Goal: Information Seeking & Learning: Learn about a topic

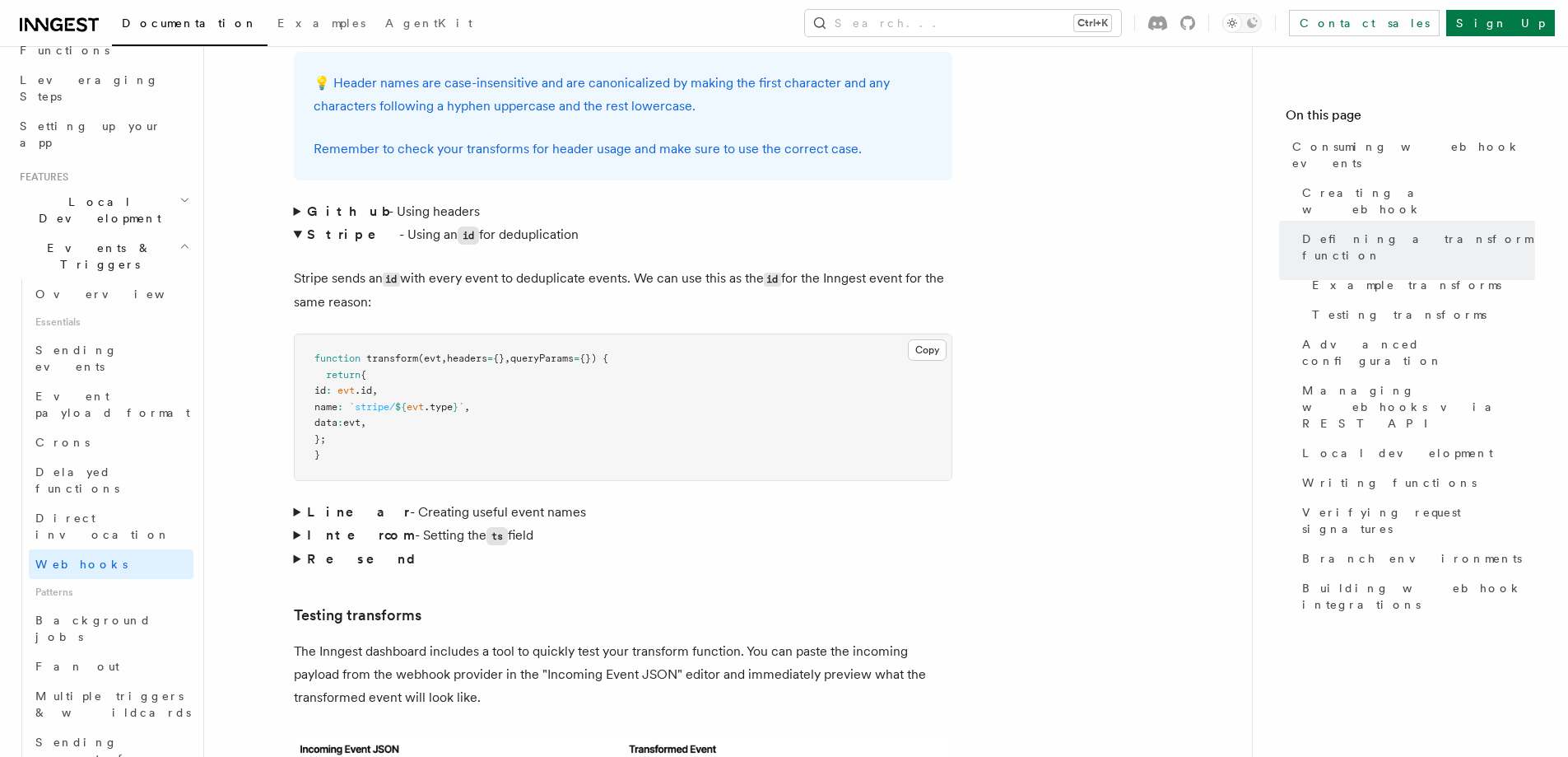
scroll to position [247, 0]
click at [103, 281] on link "Overview" at bounding box center [110, 295] width 164 height 30
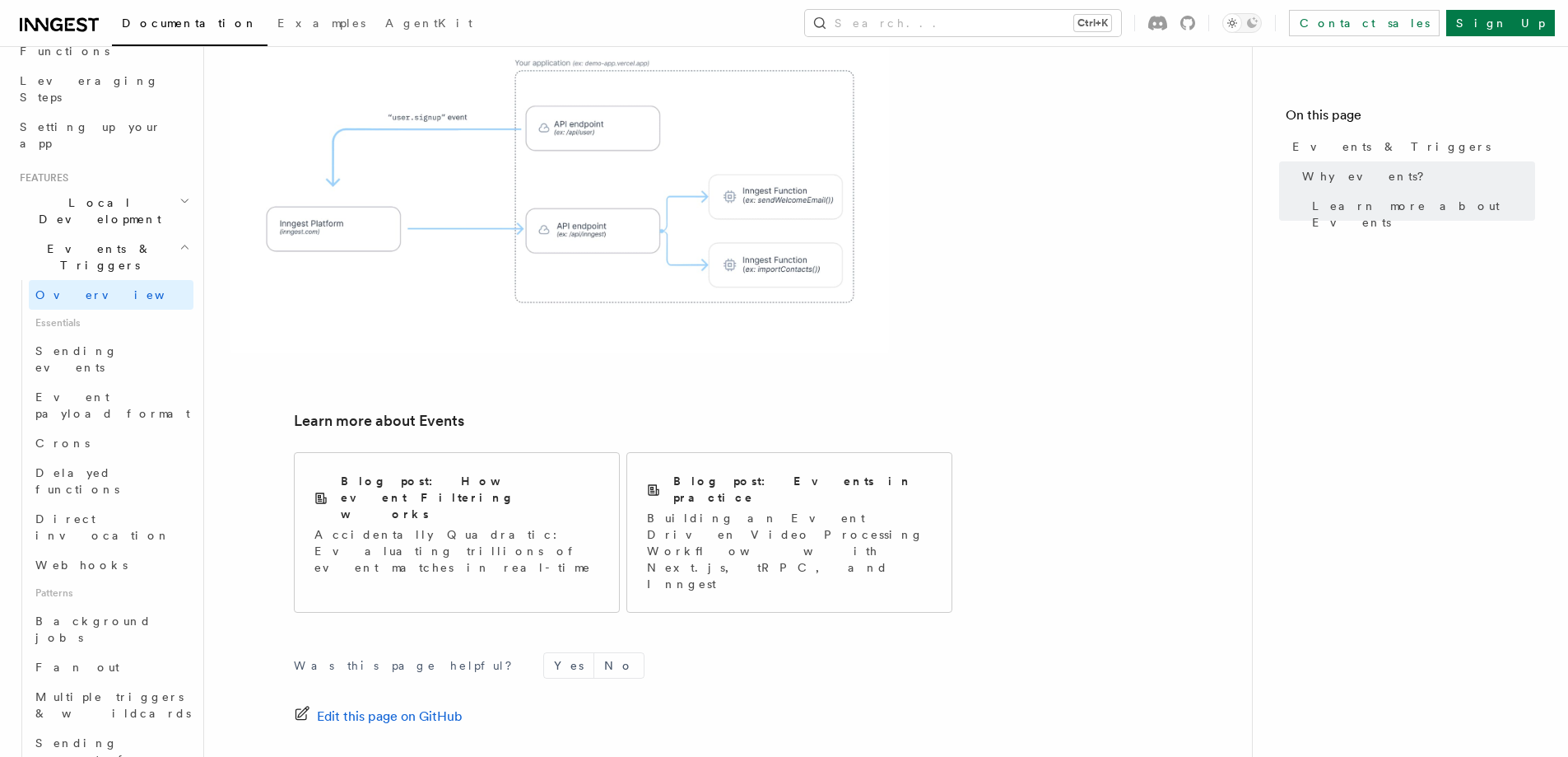
scroll to position [950, 0]
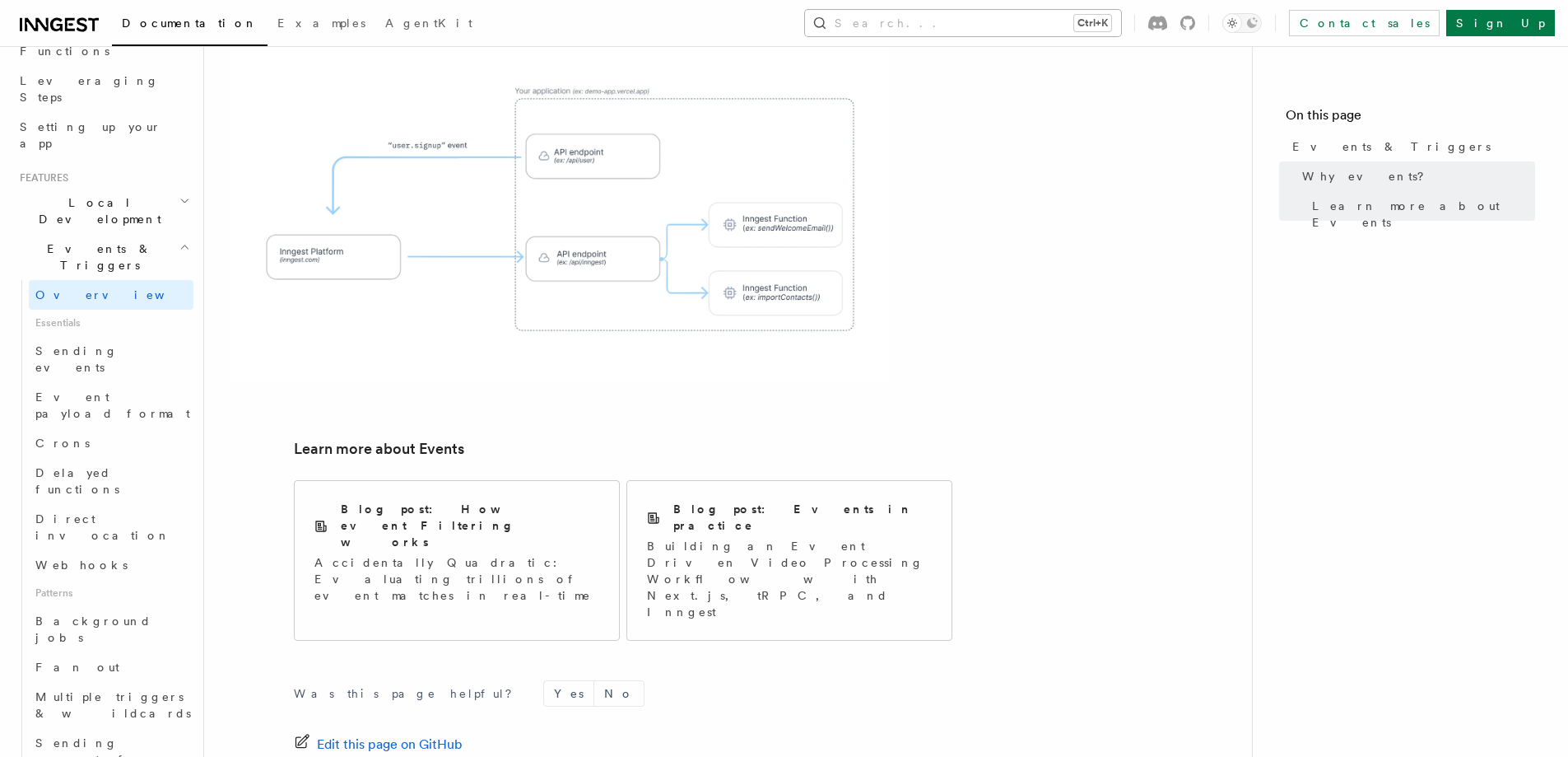
click at [1053, 26] on button "Search... Ctrl+K" at bounding box center [963, 22] width 316 height 26
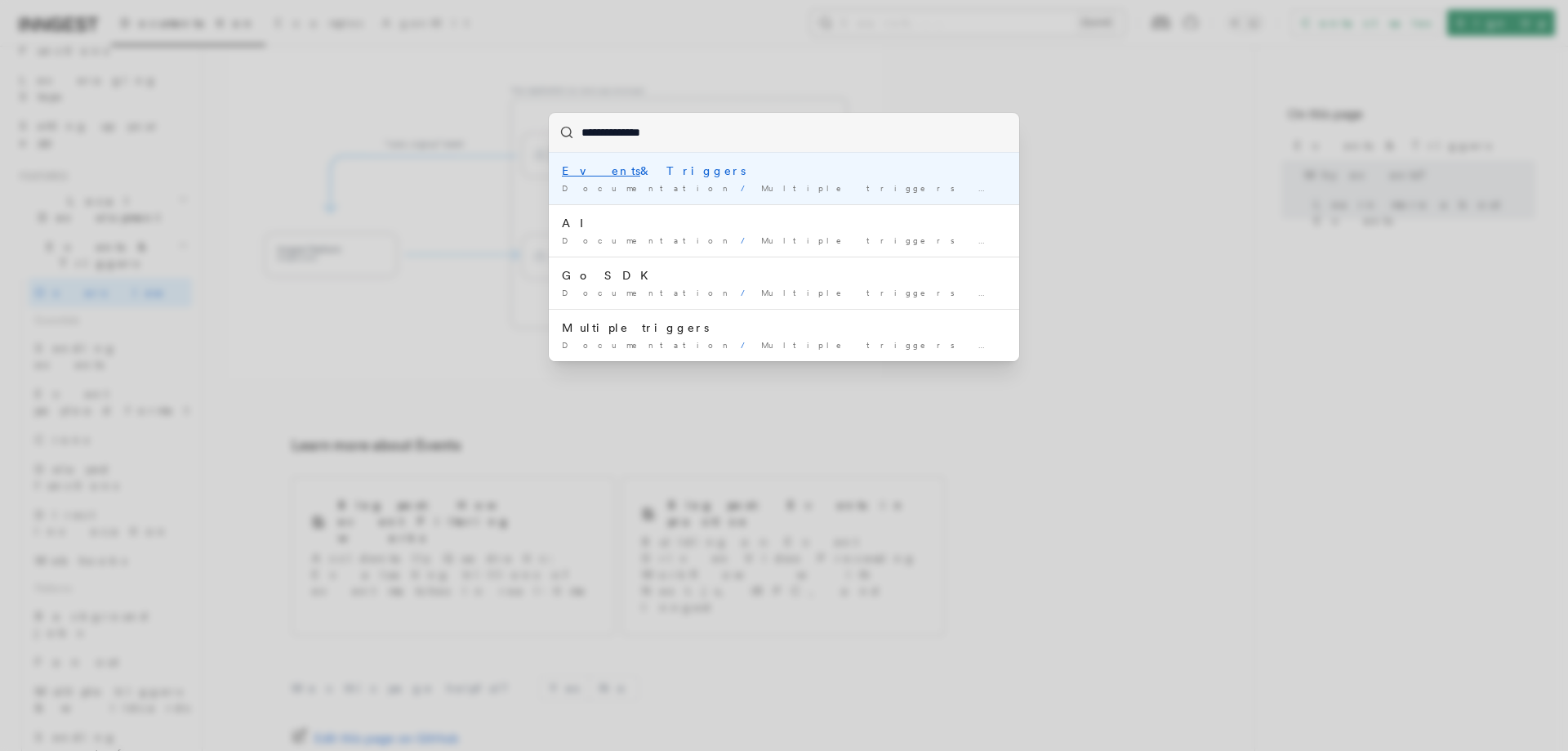
type input "**********"
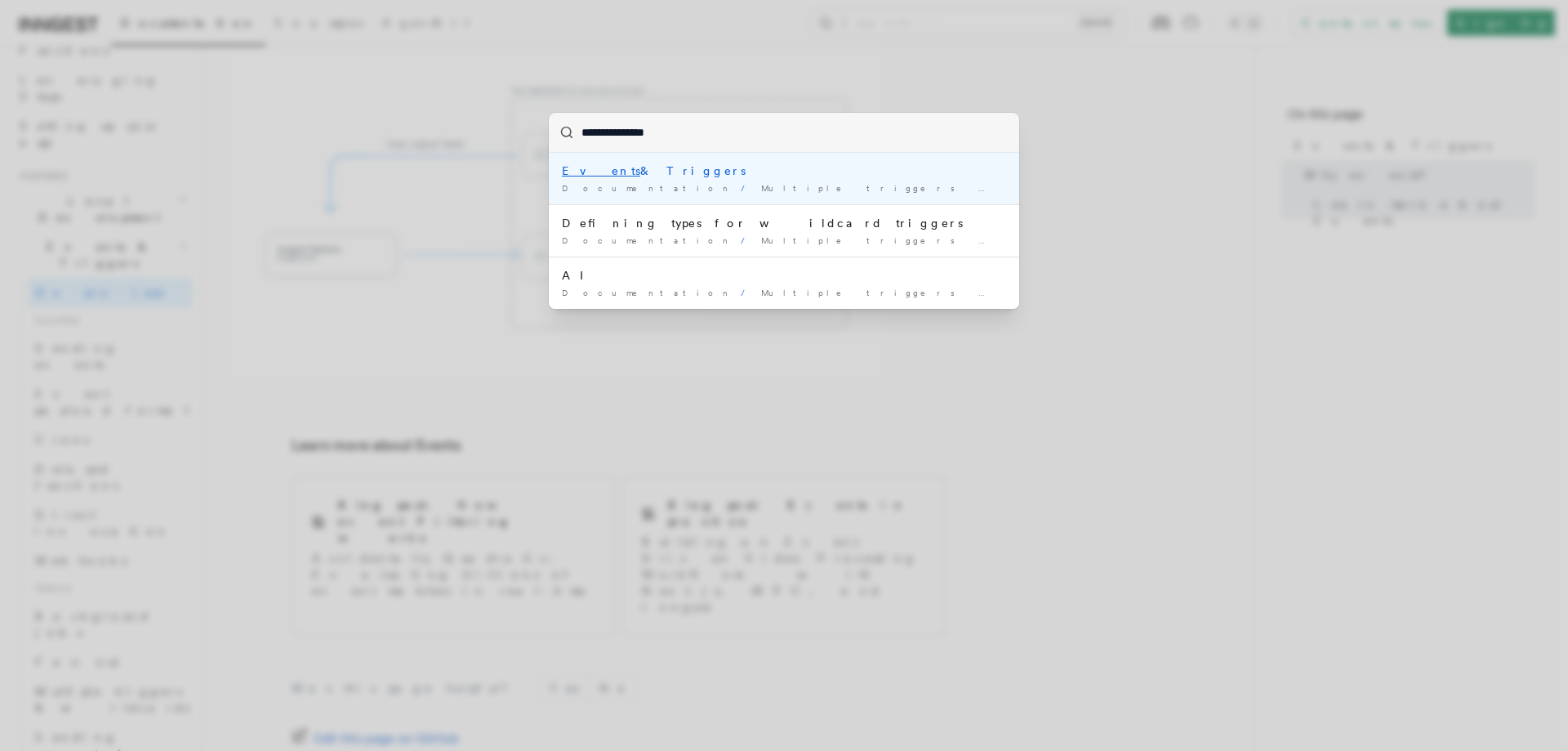
click at [812, 186] on div "Documentation / Multiple triggers & wildcards /" at bounding box center [784, 188] width 444 height 12
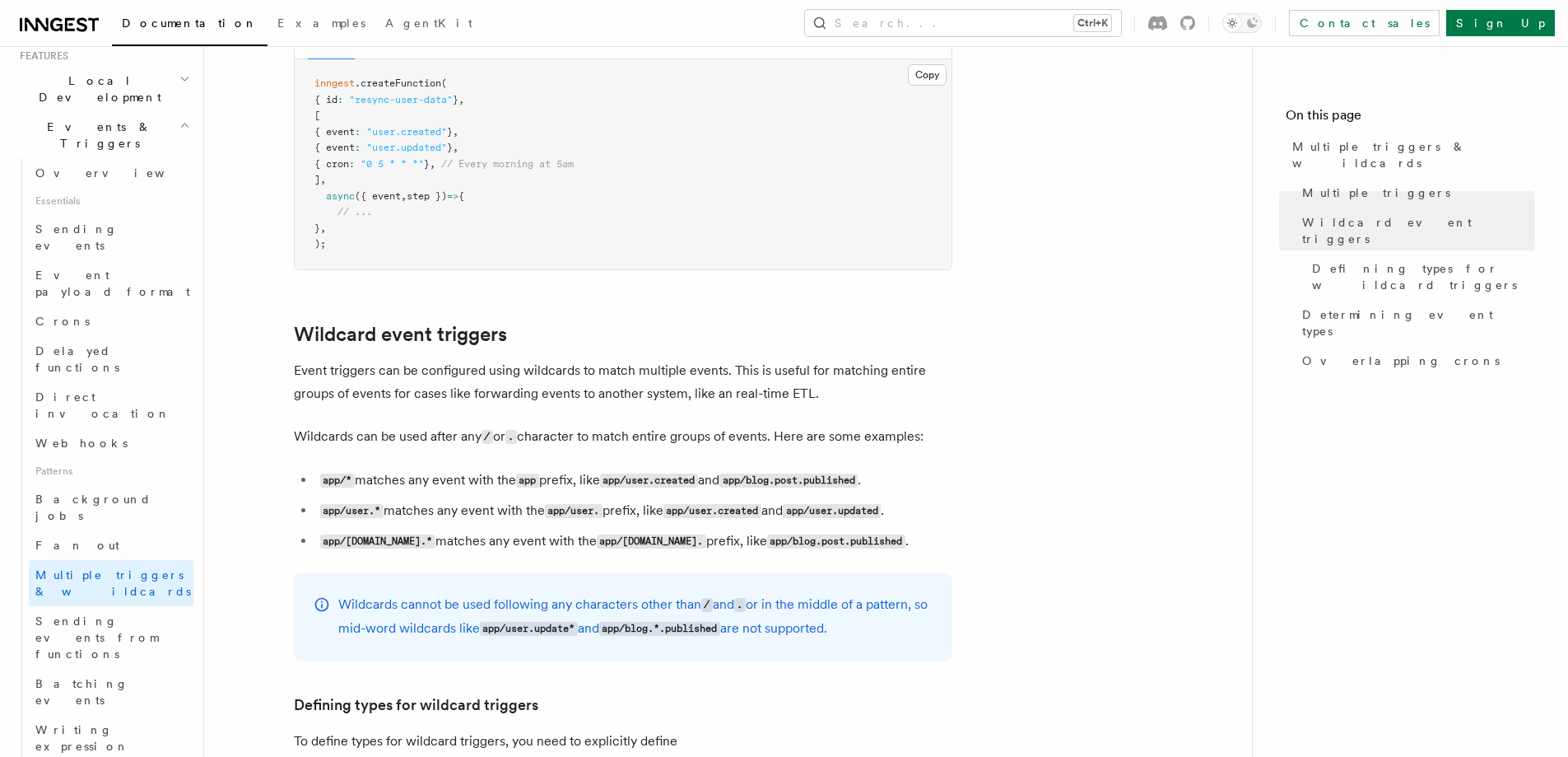
scroll to position [412, 0]
click at [290, 332] on div at bounding box center [277, 337] width 33 height 16
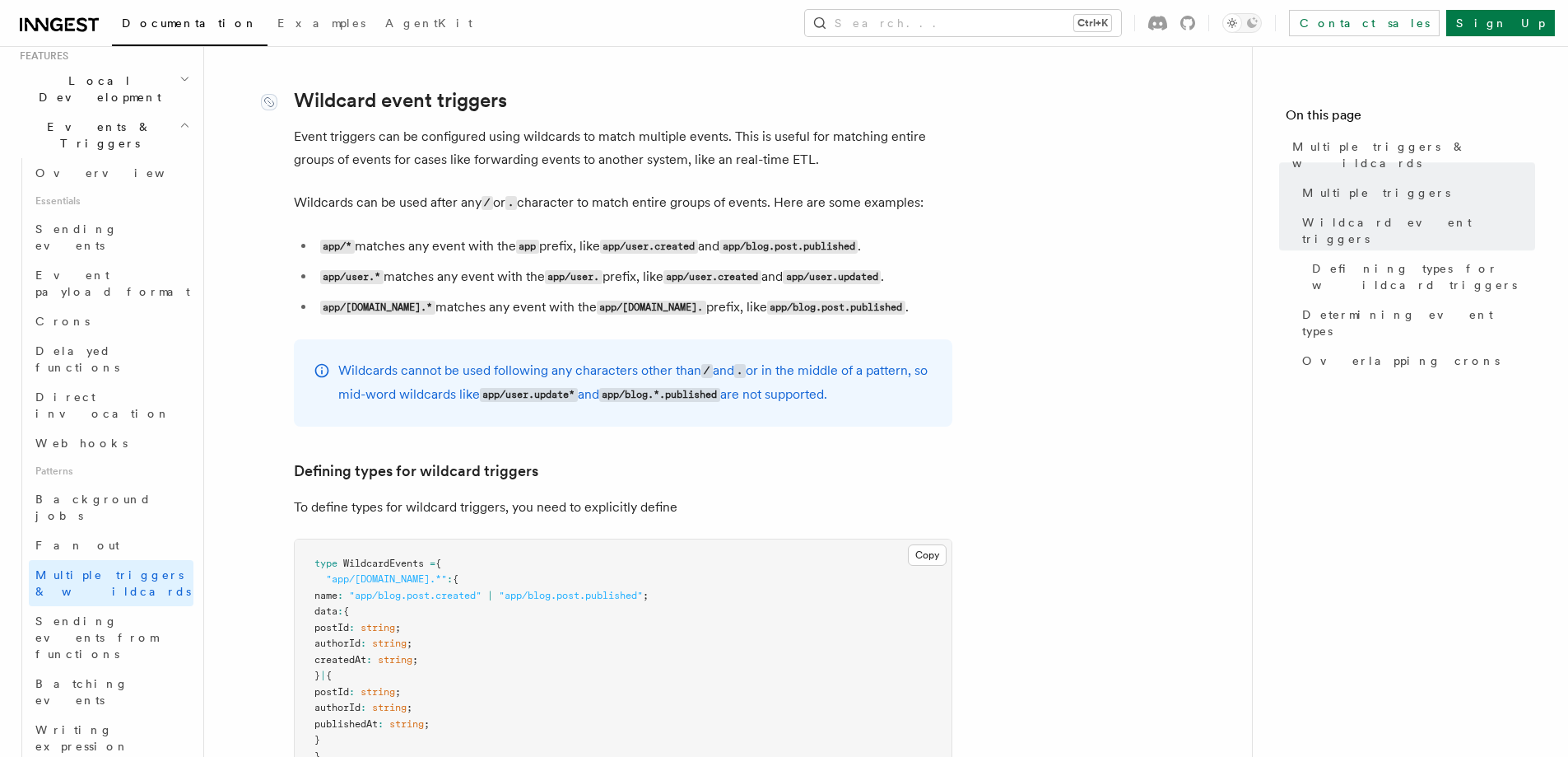
scroll to position [657, 0]
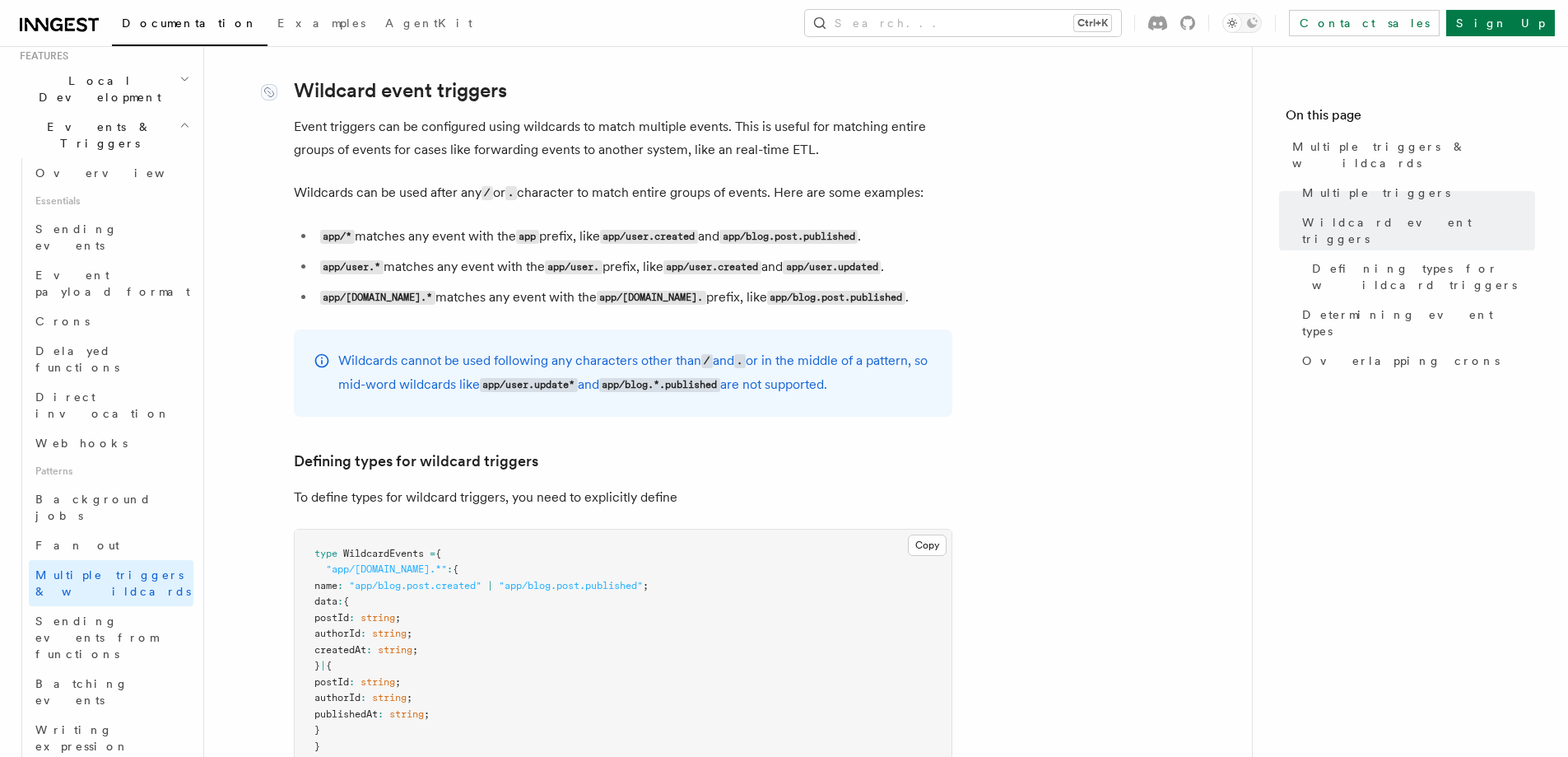
drag, startPoint x: 479, startPoint y: 86, endPoint x: 534, endPoint y: 74, distance: 56.3
click at [480, 85] on link "Wildcard event triggers" at bounding box center [400, 90] width 213 height 23
click at [512, 134] on p "Event triggers can be configured using wildcards to match multiple events. This…" at bounding box center [623, 138] width 659 height 46
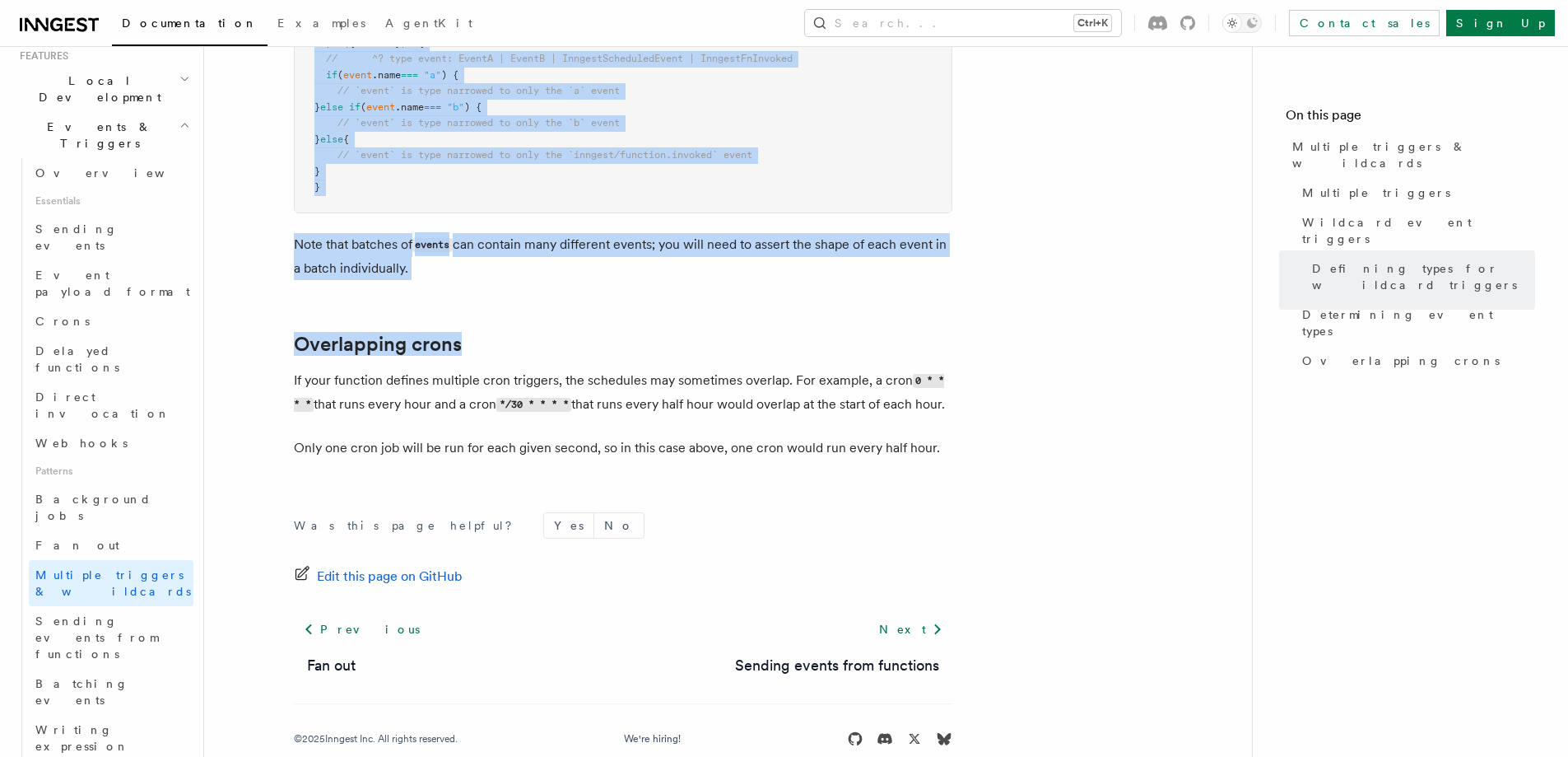
scroll to position [1811, 0]
drag, startPoint x: 246, startPoint y: 170, endPoint x: 517, endPoint y: 275, distance: 290.6
copy article "Wildcard event triggers Event triggers can be configured using wildcards to mat…"
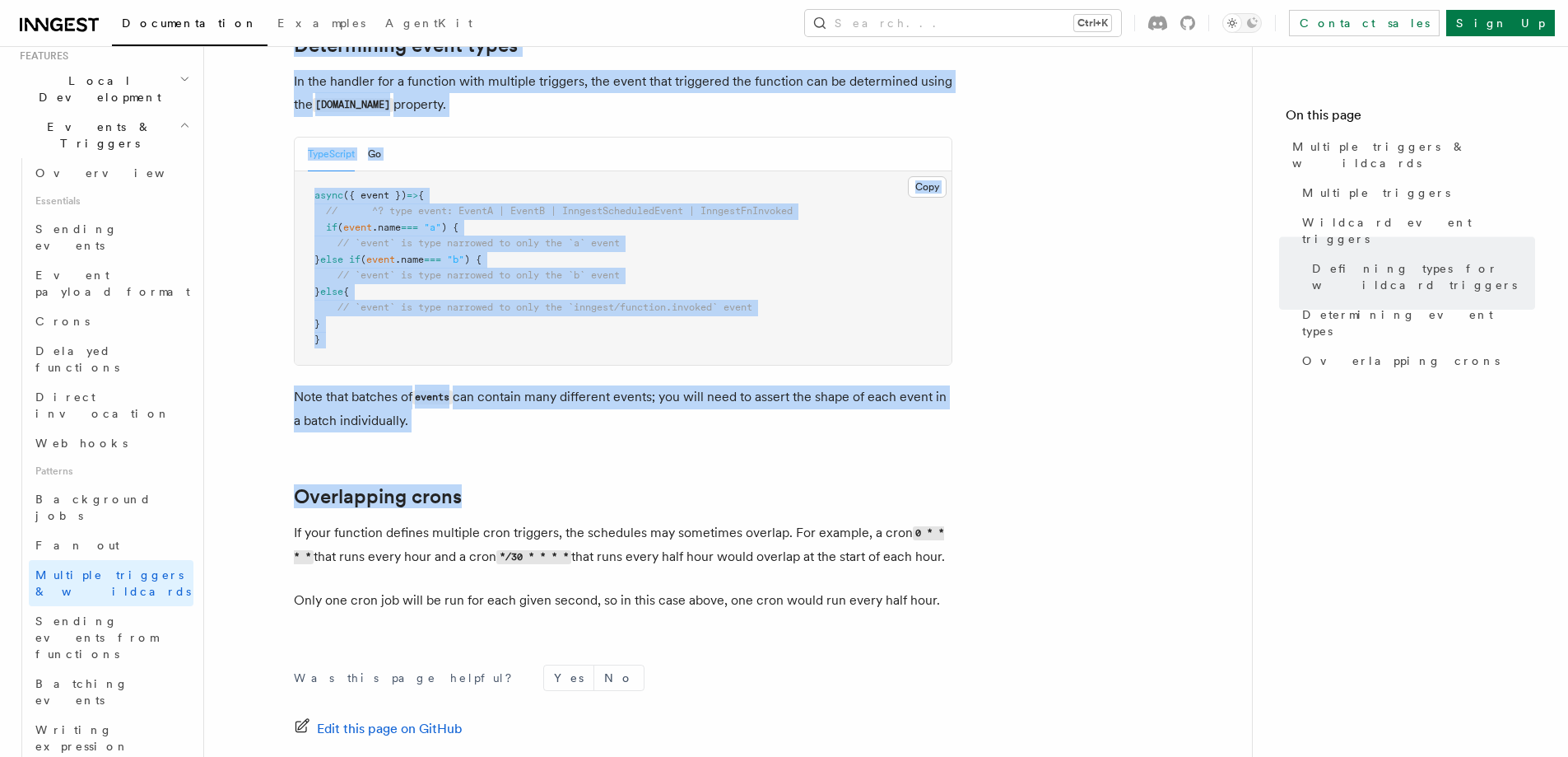
scroll to position [1481, 0]
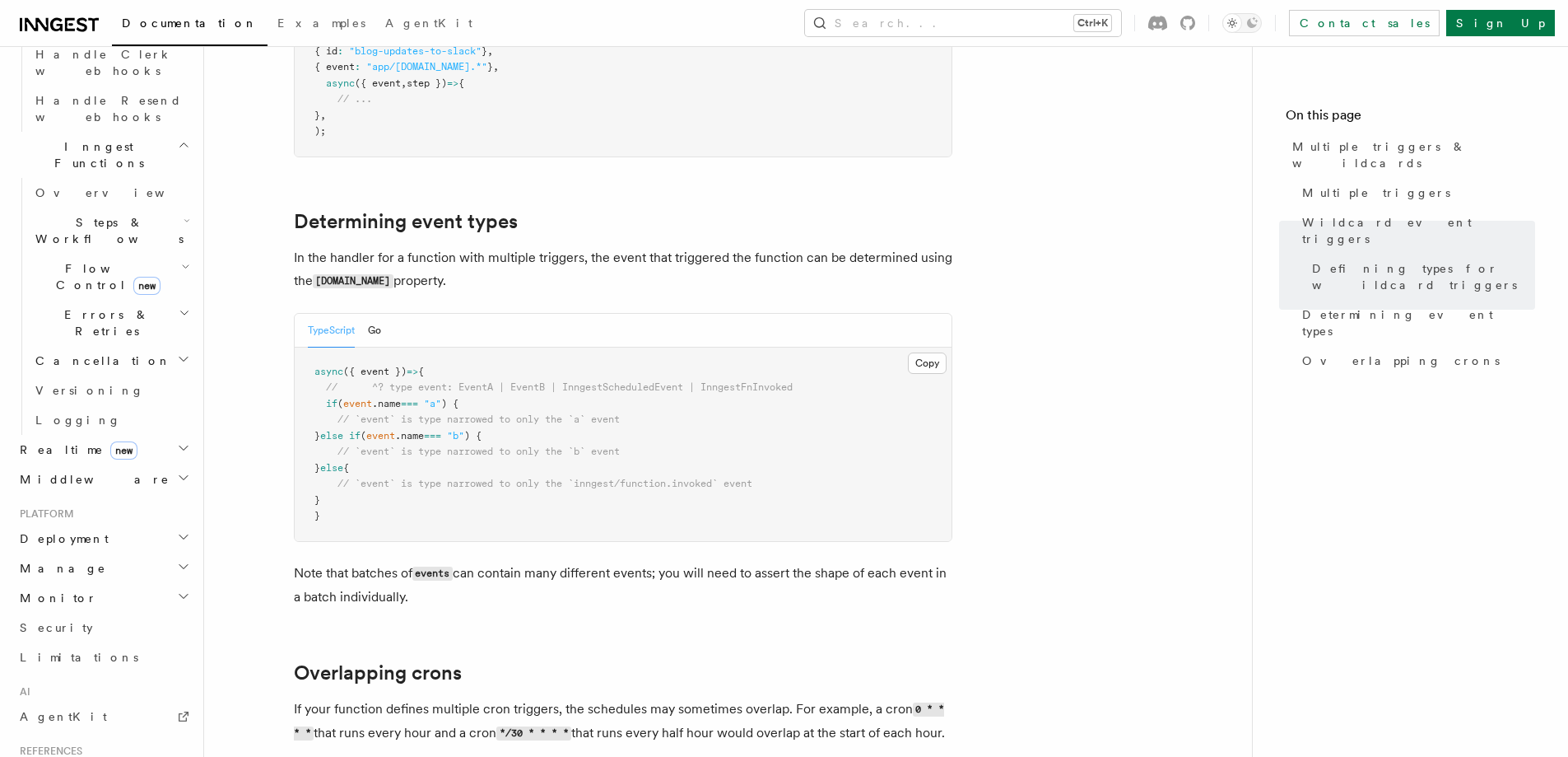
scroll to position [1204, 0]
click at [100, 523] on h2 "Deployment" at bounding box center [104, 537] width 181 height 30
click at [103, 628] on link "Syncing" at bounding box center [110, 643] width 164 height 30
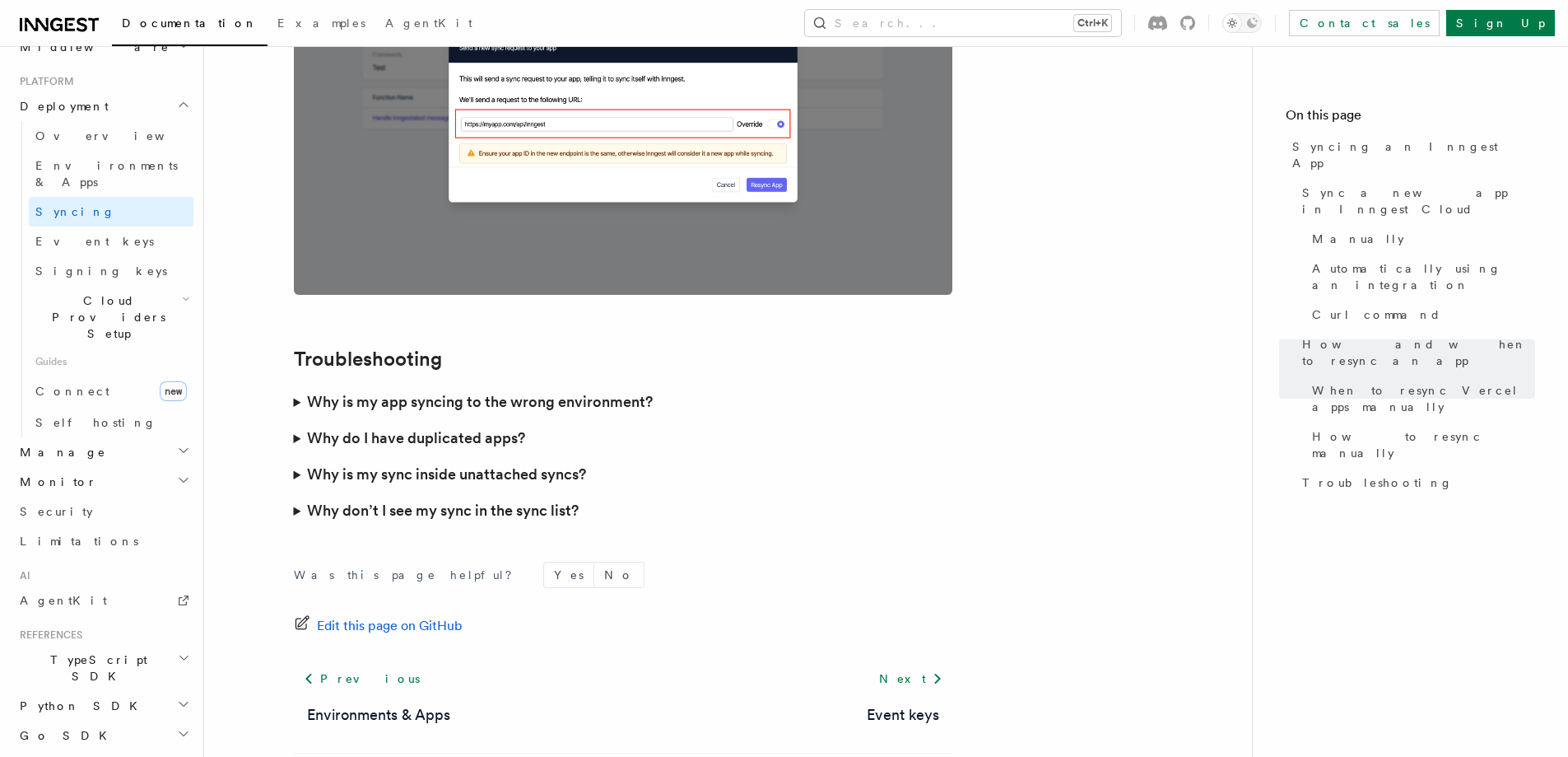
scroll to position [4695, 0]
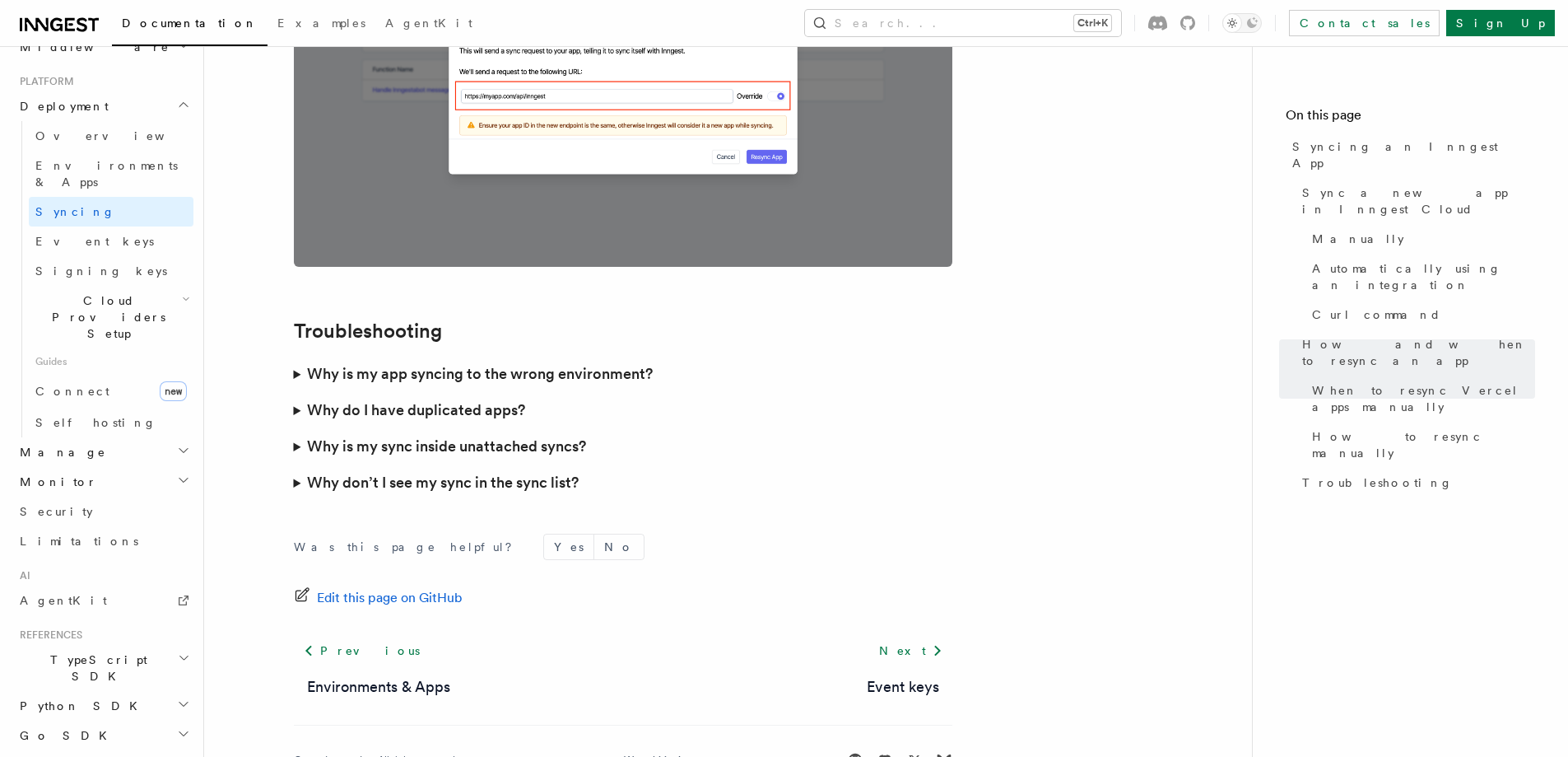
click at [365, 362] on h3 "Why is my app syncing to the wrong environment?" at bounding box center [480, 374] width 346 height 23
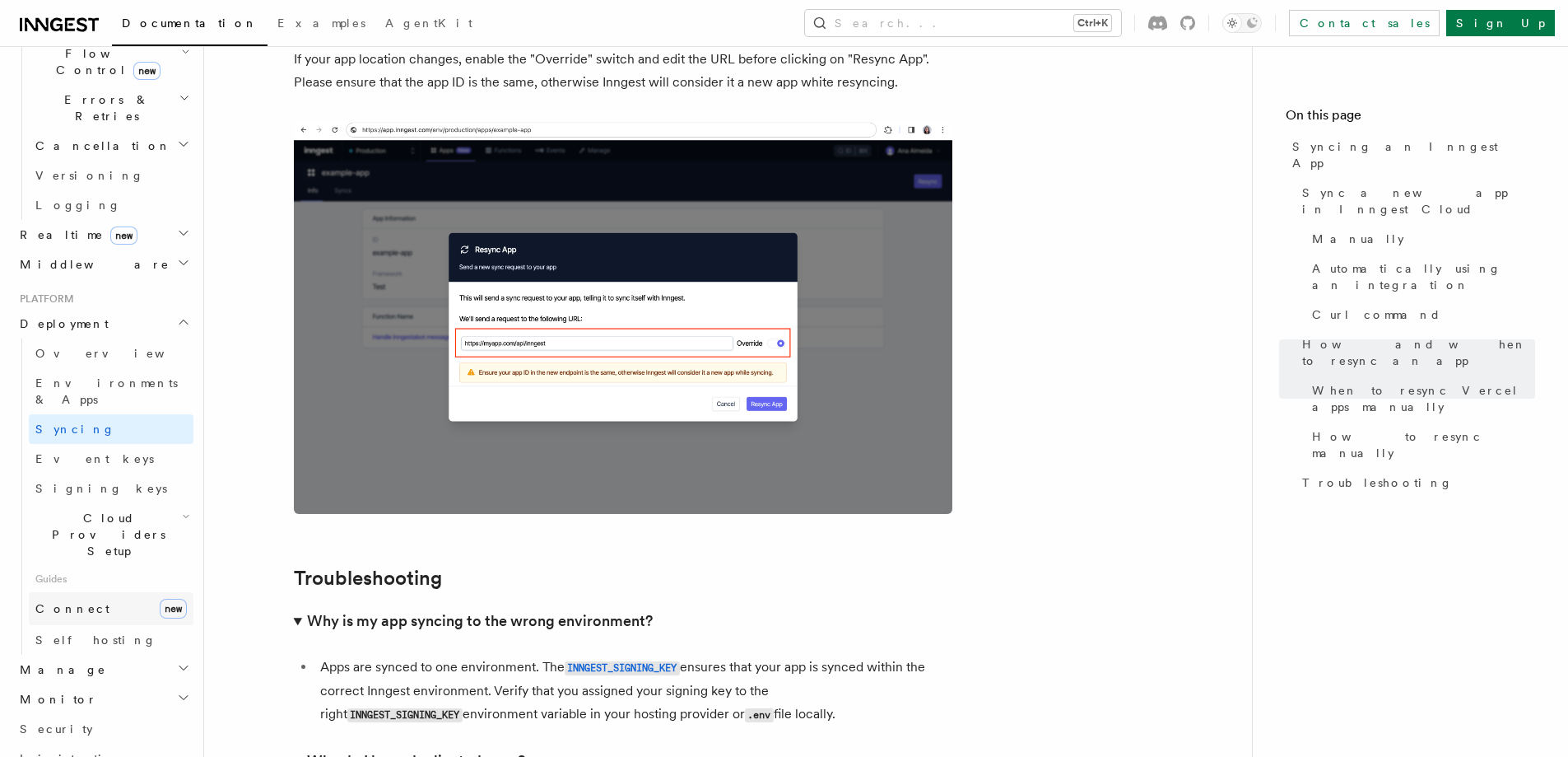
scroll to position [580, 0]
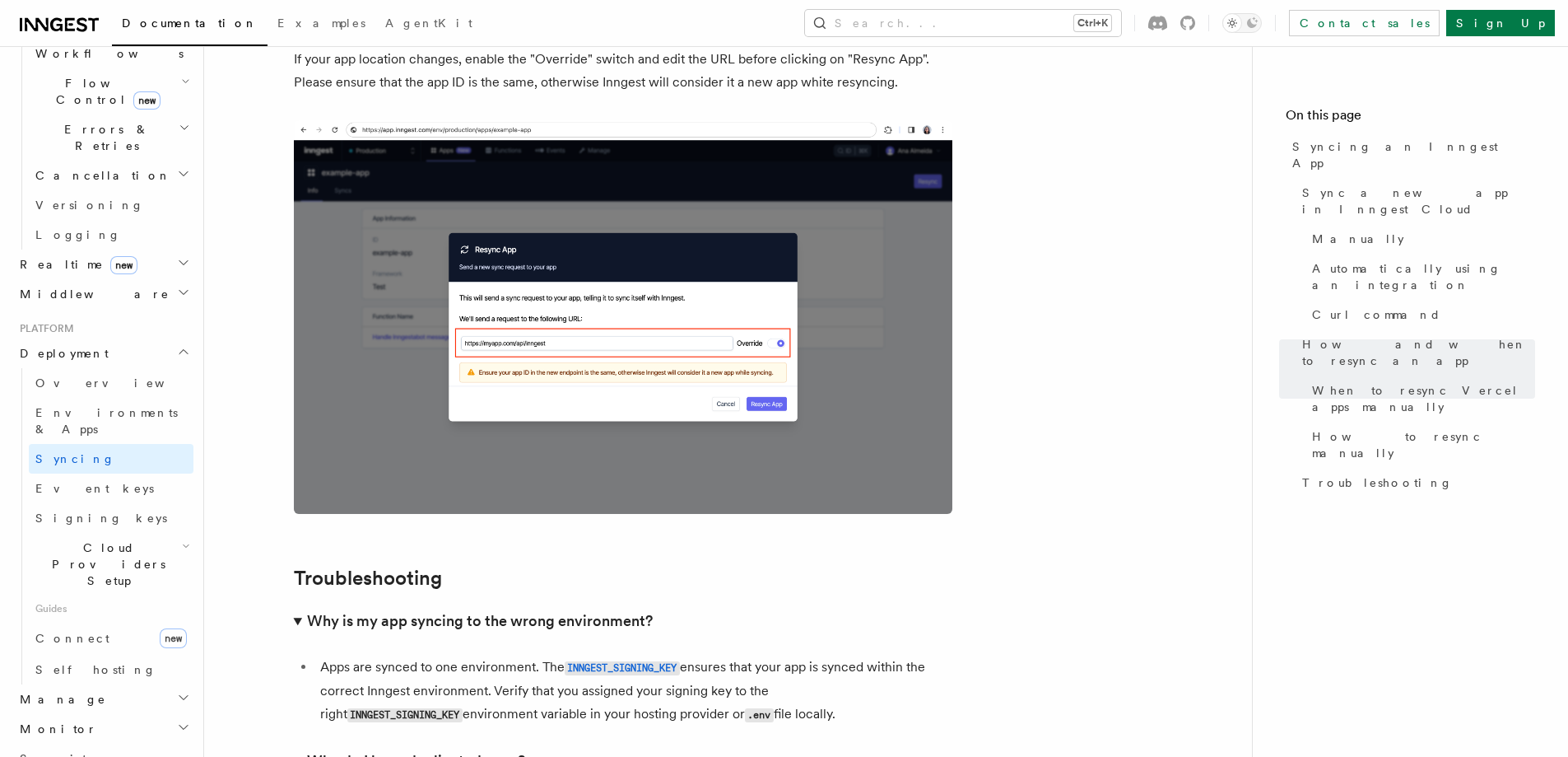
click at [108, 684] on h2 "Manage" at bounding box center [104, 698] width 181 height 30
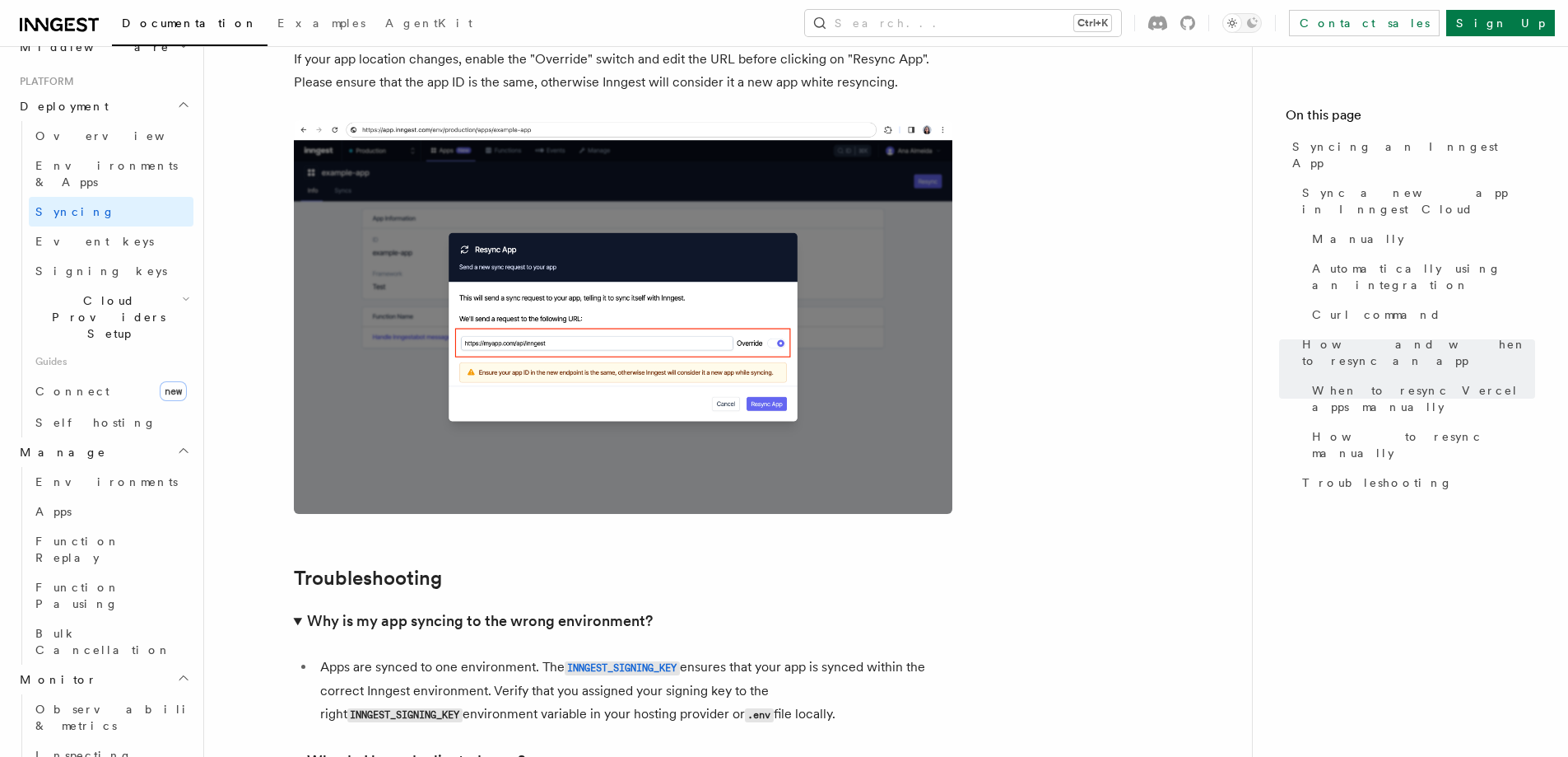
scroll to position [910, 0]
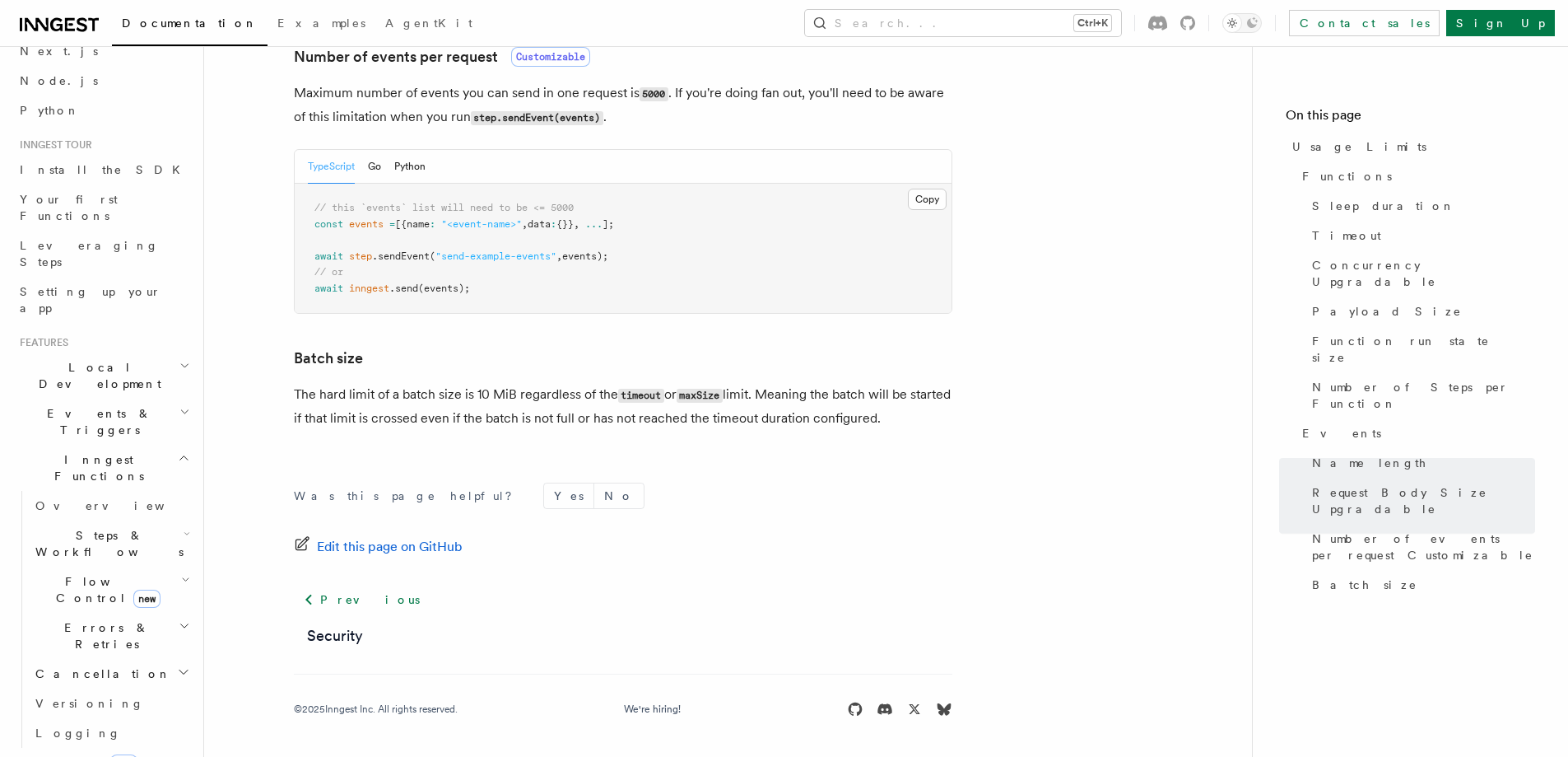
scroll to position [164, 0]
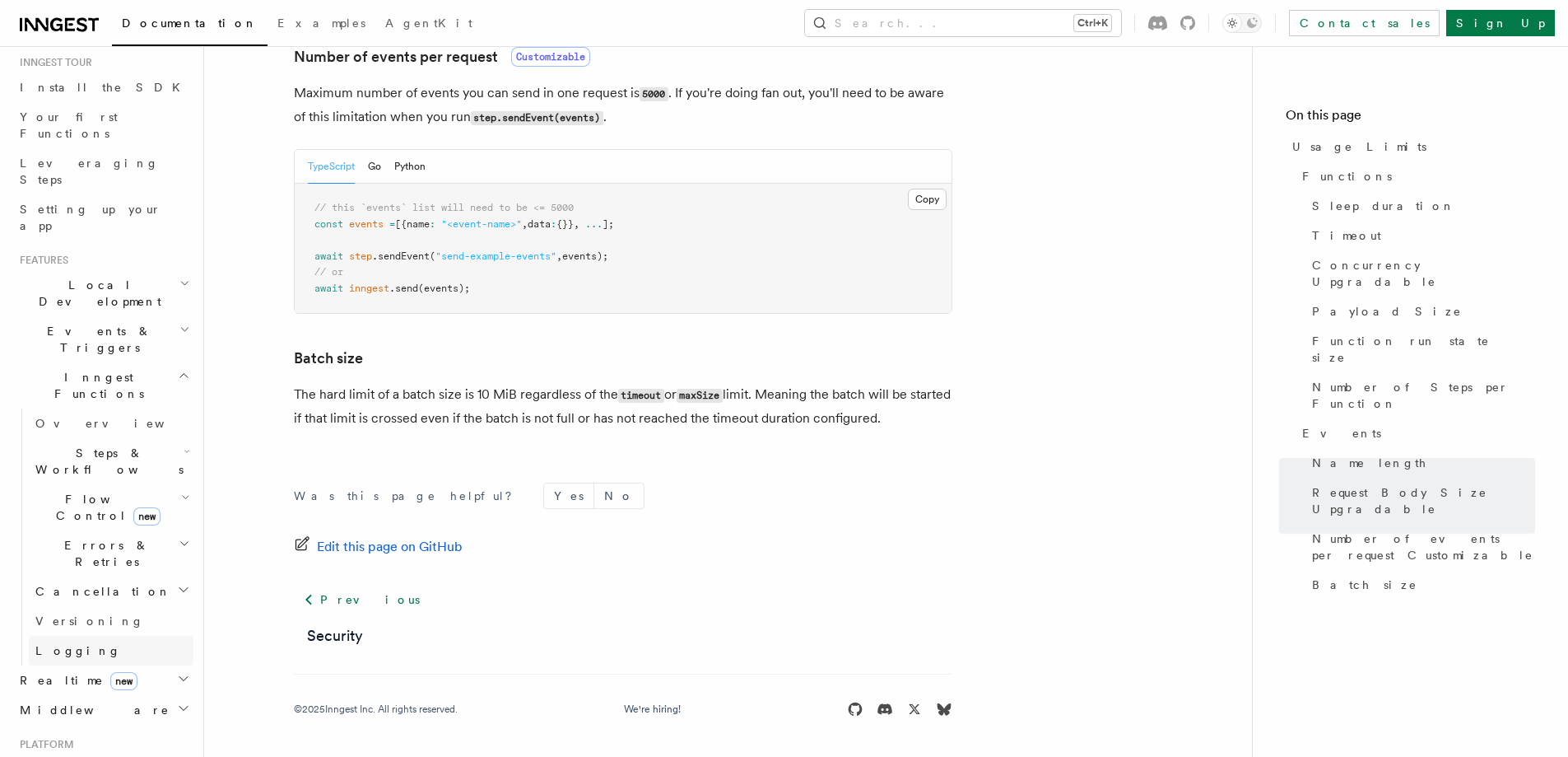
click at [88, 636] on link "Logging" at bounding box center [110, 650] width 164 height 30
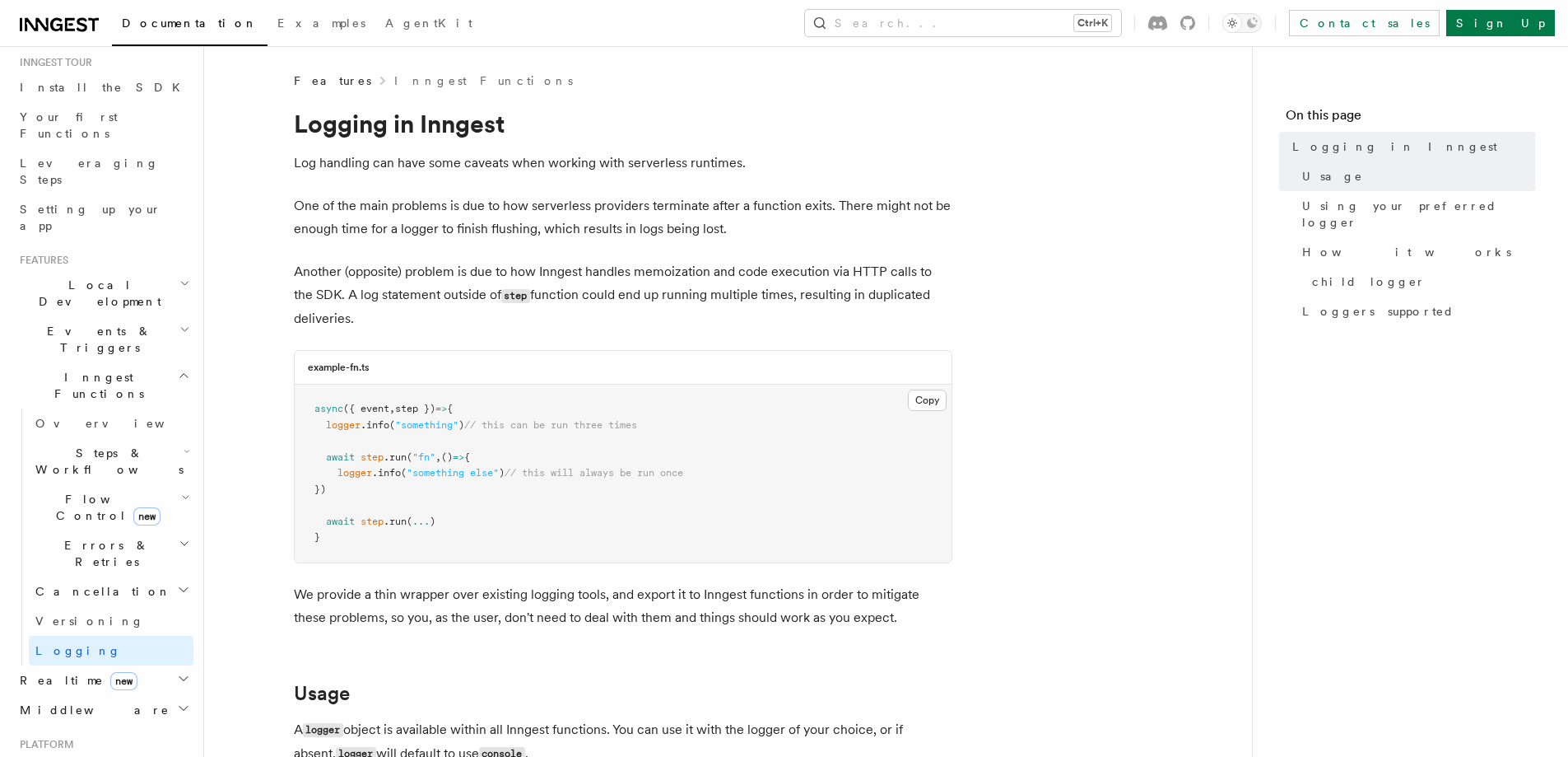
click at [139, 316] on h2 "Events & Triggers" at bounding box center [104, 339] width 181 height 46
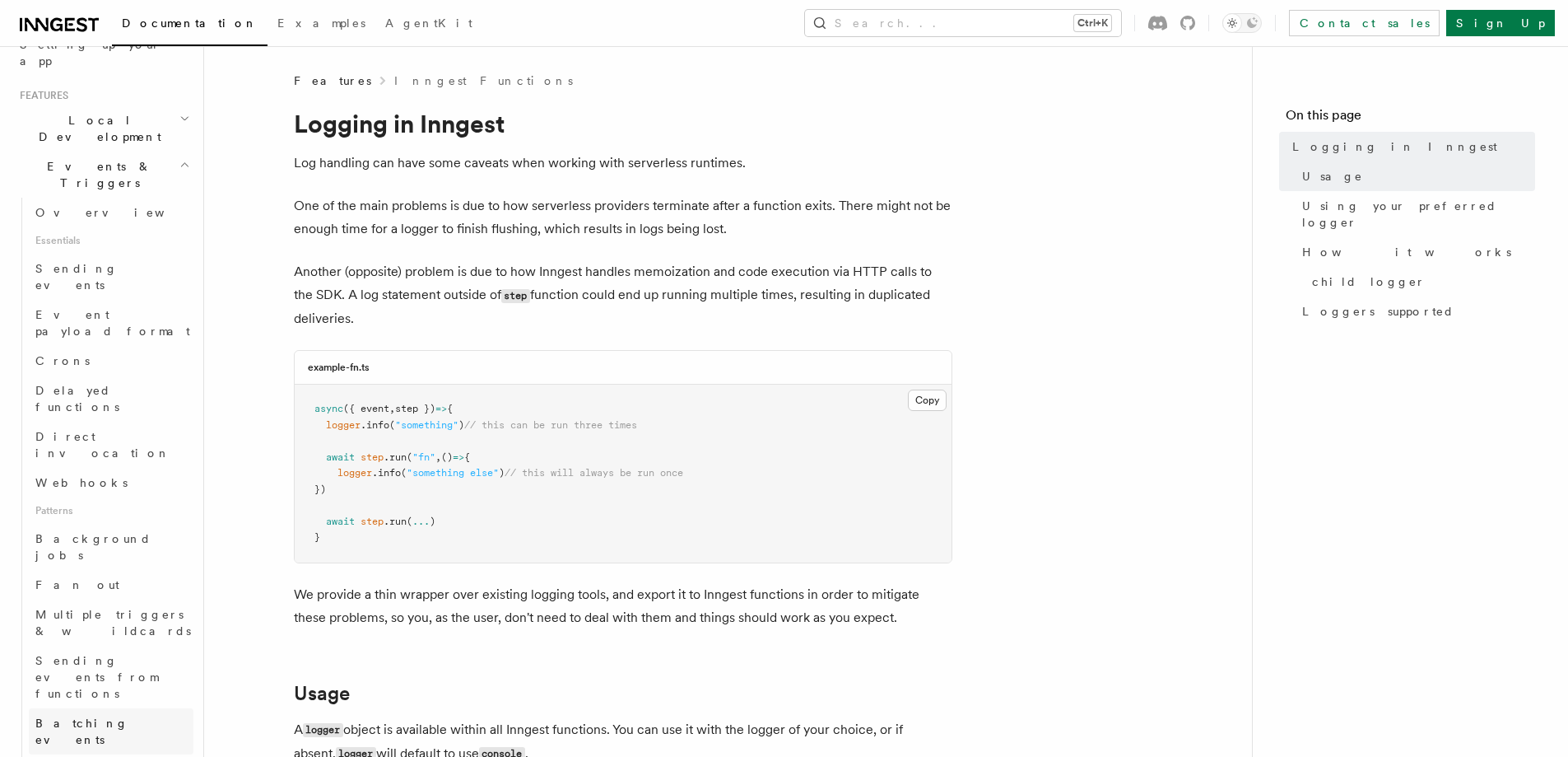
scroll to position [412, 0]
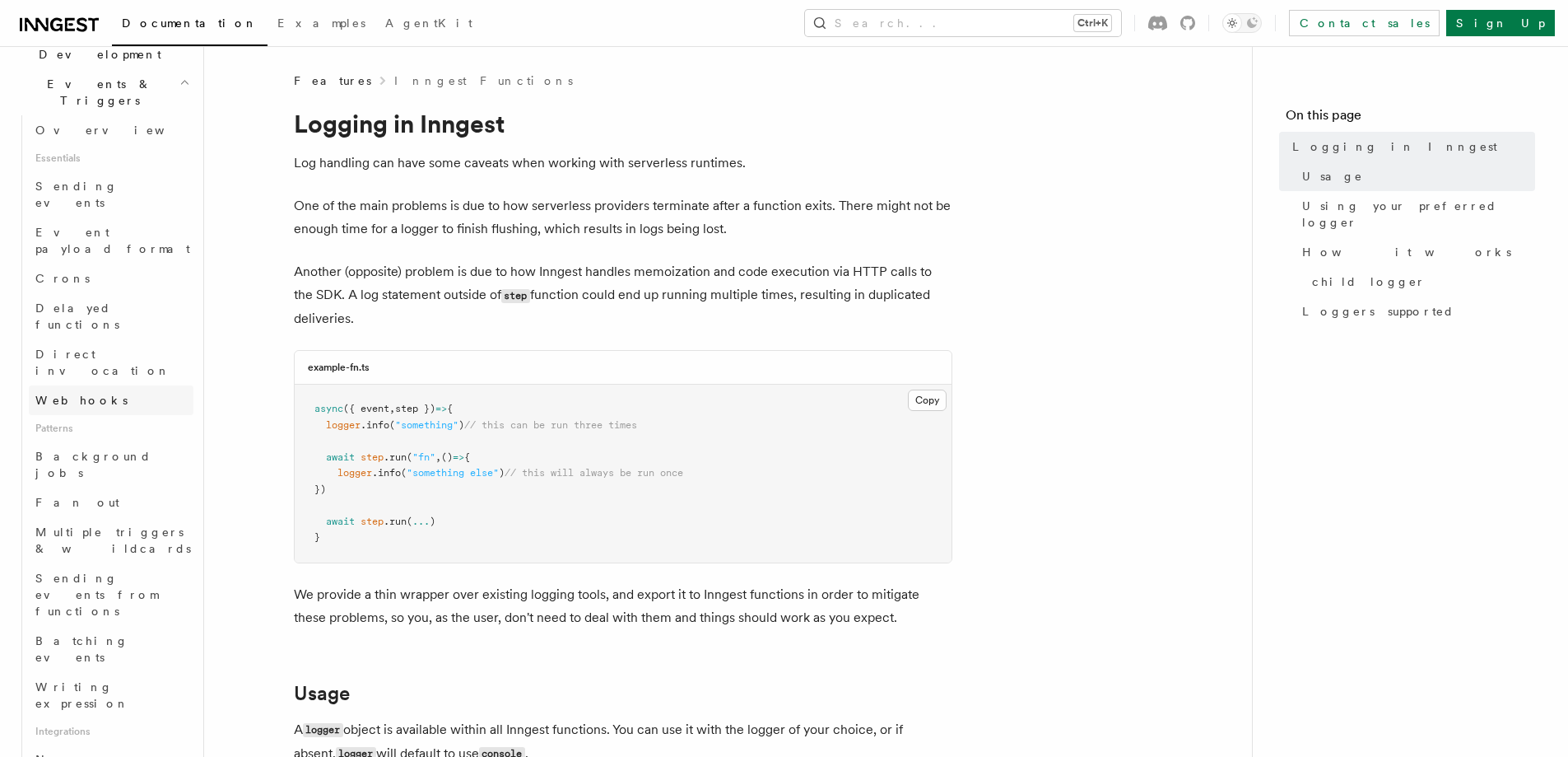
click at [107, 385] on link "Webhooks" at bounding box center [110, 400] width 164 height 30
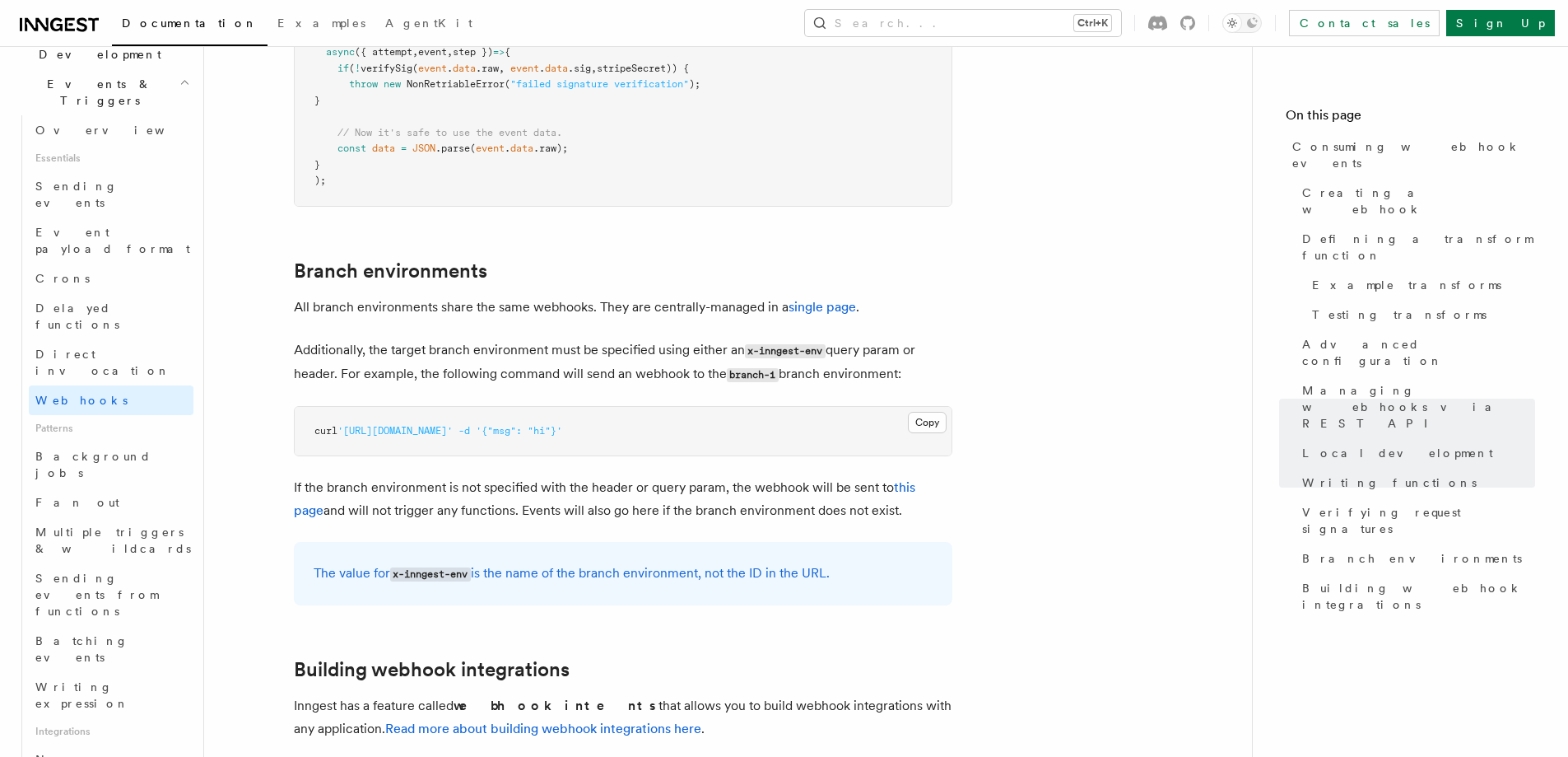
scroll to position [5354, 0]
drag, startPoint x: 312, startPoint y: 126, endPoint x: 841, endPoint y: 463, distance: 627.2
copy article "anch environments All branch environments share the same webhooks. They are cen…"
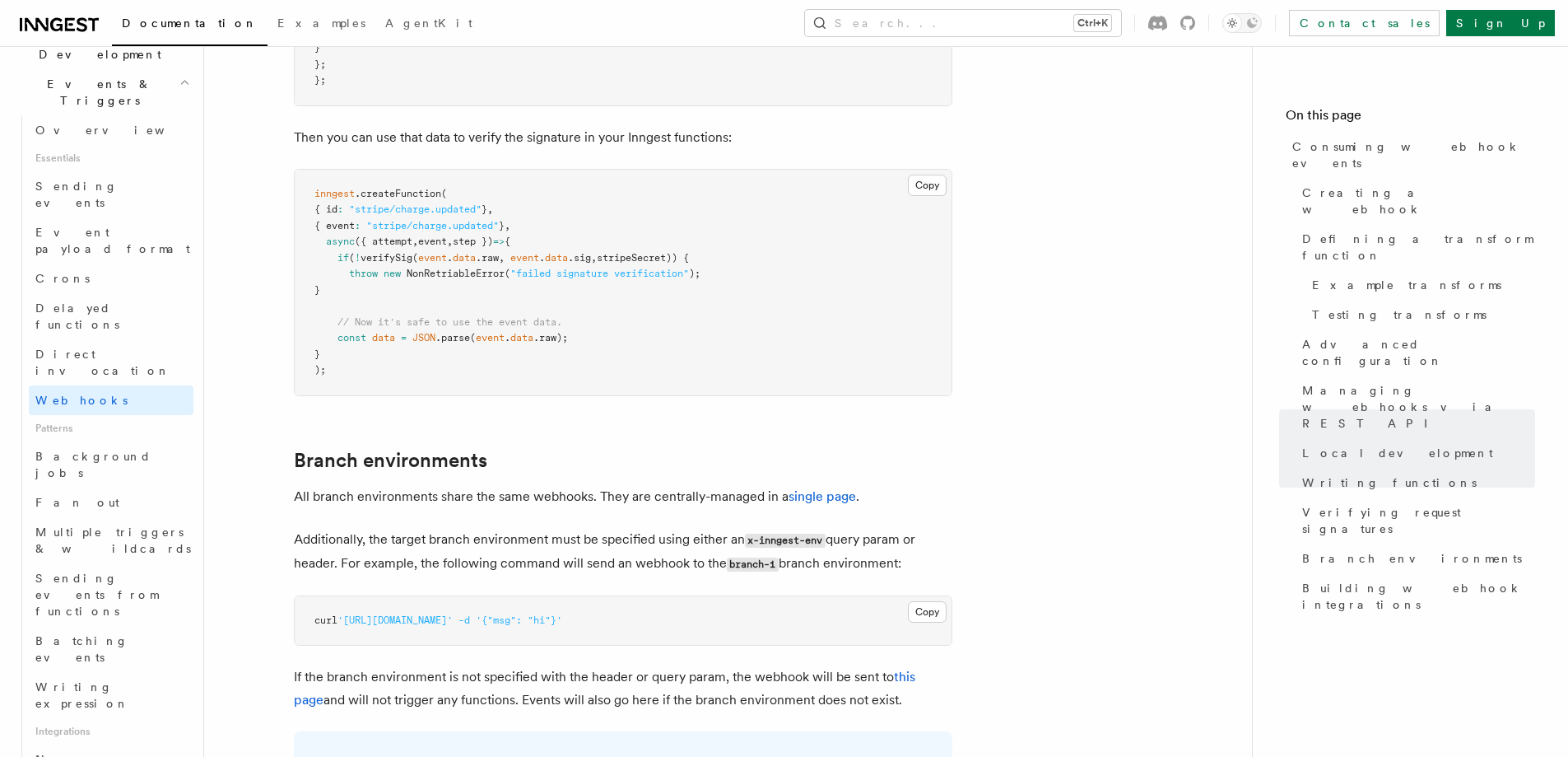
scroll to position [4984, 0]
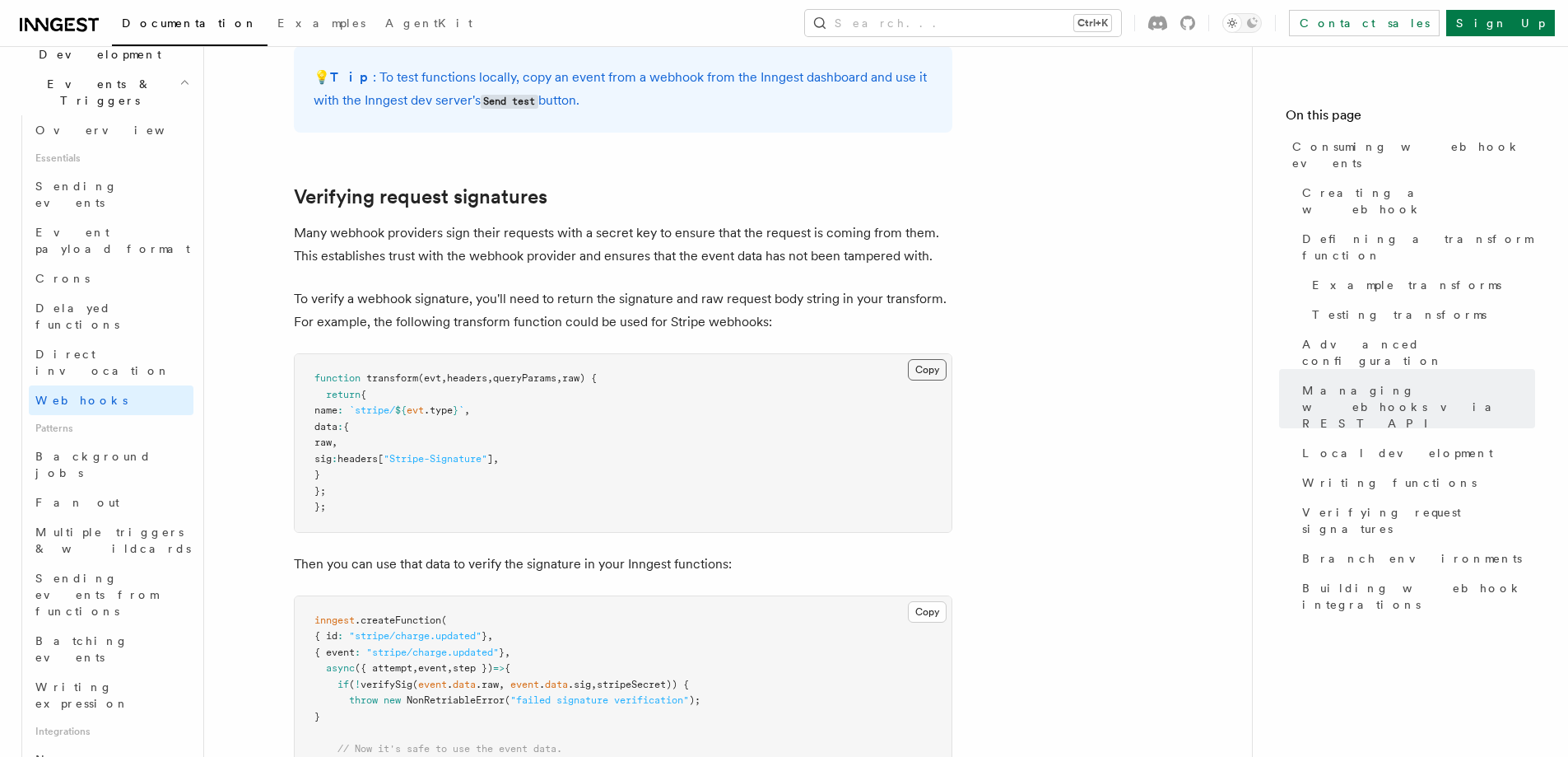
click at [927, 359] on button "Copy Copied" at bounding box center [928, 370] width 38 height 21
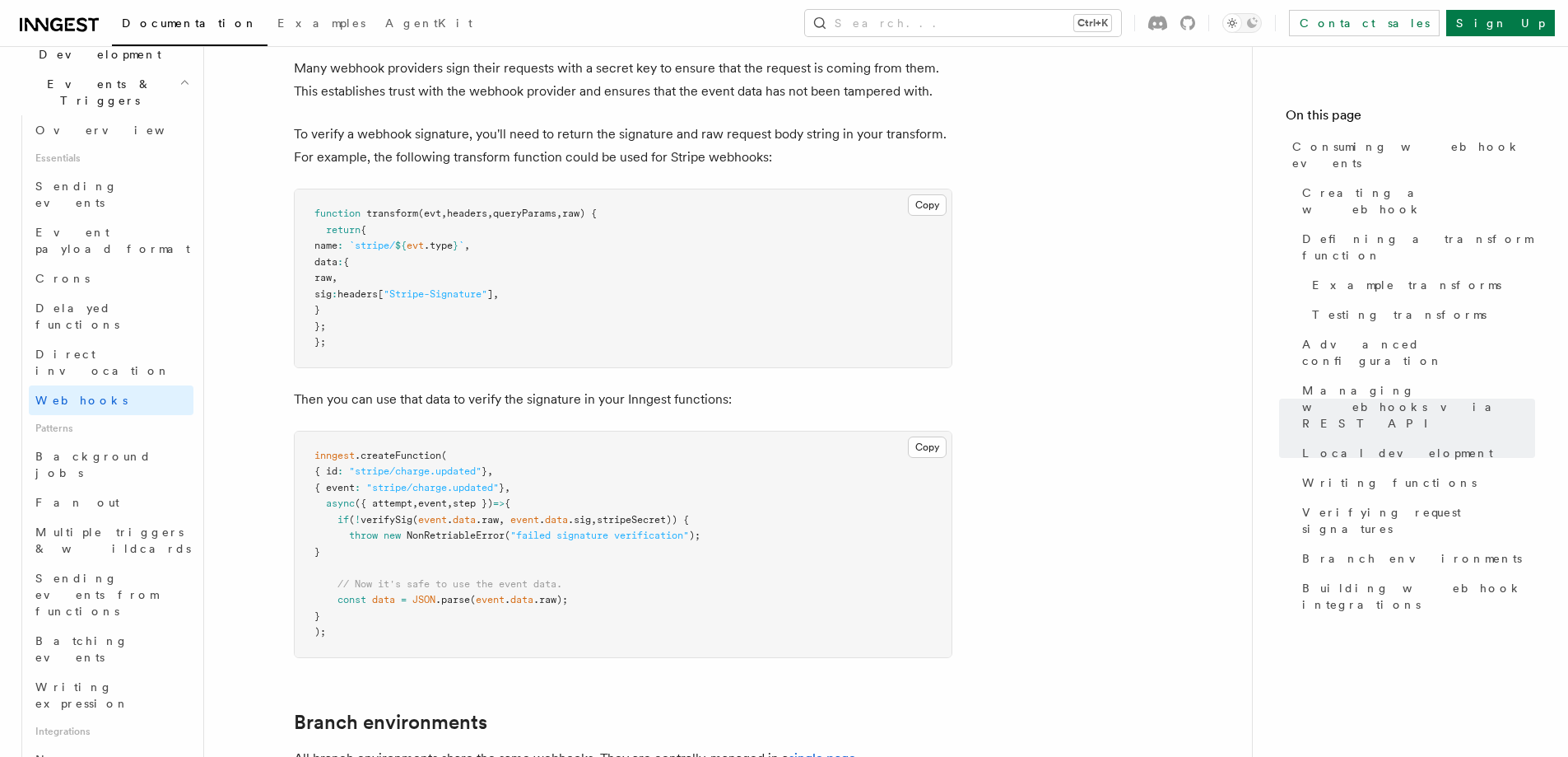
scroll to position [4820, 0]
